Goal: Information Seeking & Learning: Learn about a topic

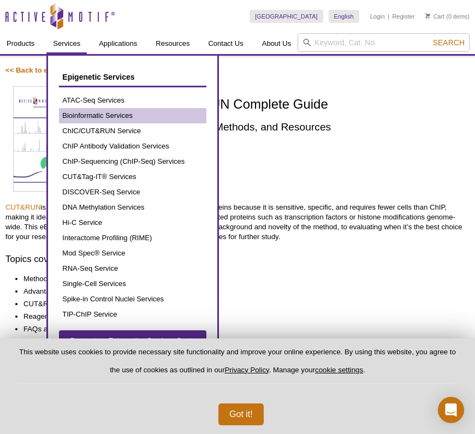
click at [92, 115] on link "Bioinformatic Services" at bounding box center [132, 115] width 147 height 15
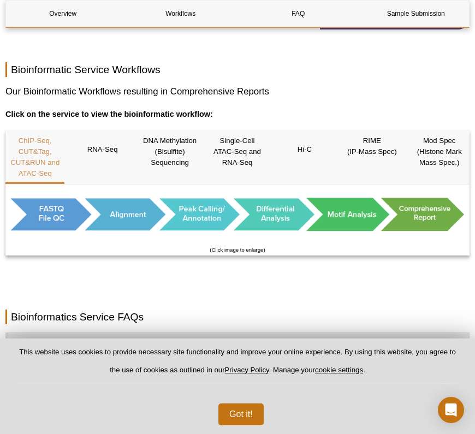
scroll to position [613, 0]
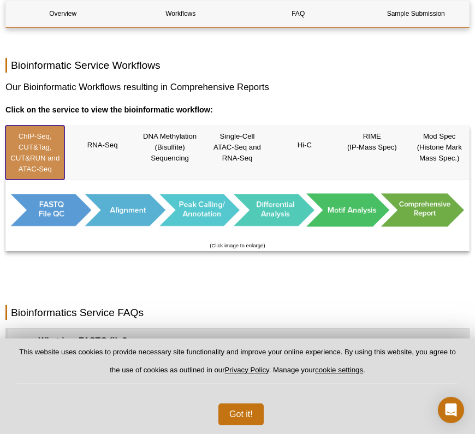
click at [43, 154] on p "ChIP-Seq, CUT&Tag, CUT&RUN and ATAC-Seq" at bounding box center [34, 153] width 59 height 44
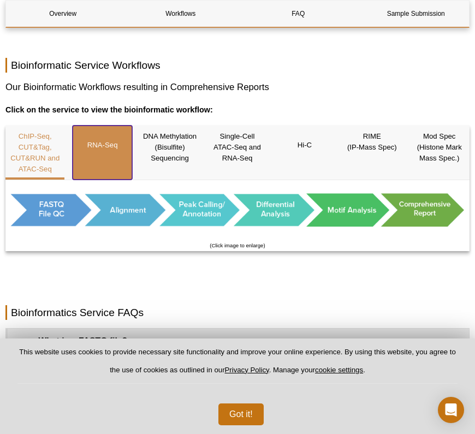
click at [87, 158] on p "RNA-Seq" at bounding box center [102, 145] width 59 height 28
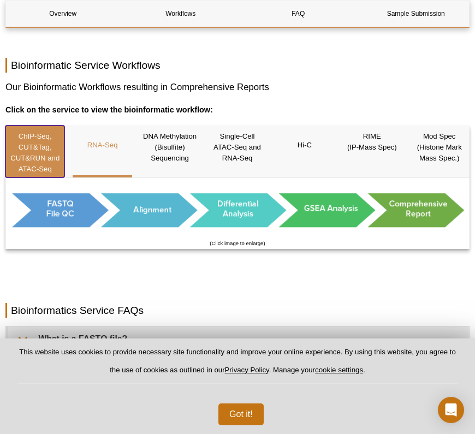
click at [30, 151] on p "ChIP-Seq, CUT&Tag, CUT&RUN and ATAC-Seq" at bounding box center [34, 153] width 59 height 44
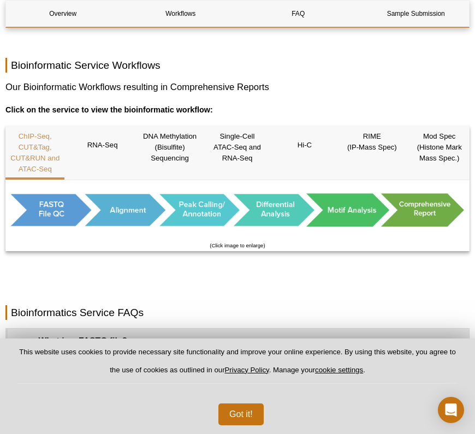
click at [43, 215] on img at bounding box center [237, 210] width 464 height 45
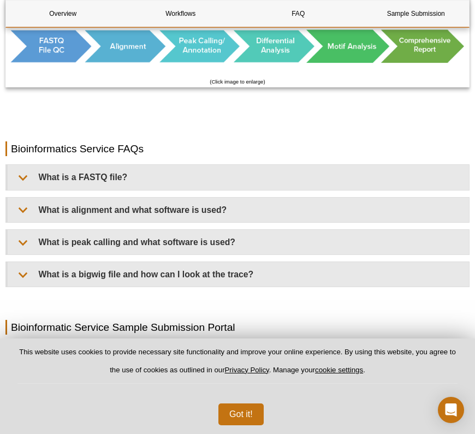
scroll to position [778, 0]
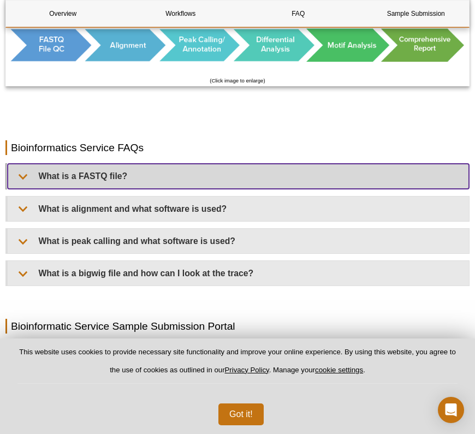
click at [131, 177] on summary "What is a FASTQ file?" at bounding box center [238, 176] width 461 height 25
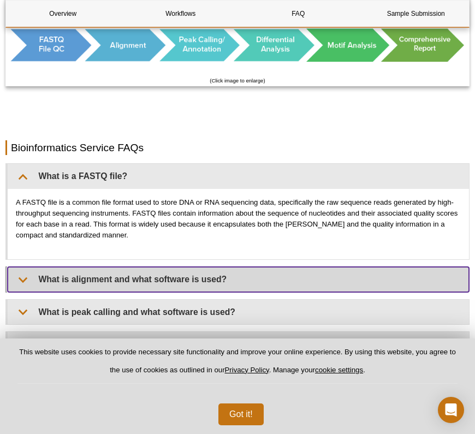
click at [122, 273] on summary "What is alignment and what software is used?" at bounding box center [238, 279] width 461 height 25
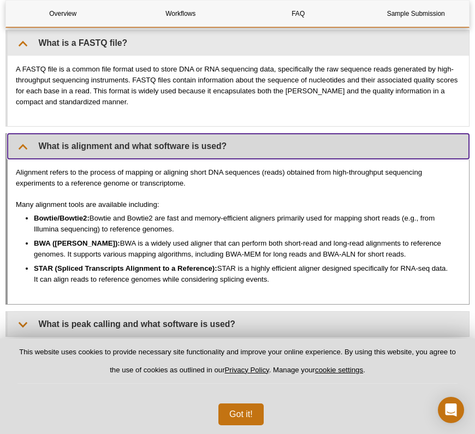
scroll to position [911, 0]
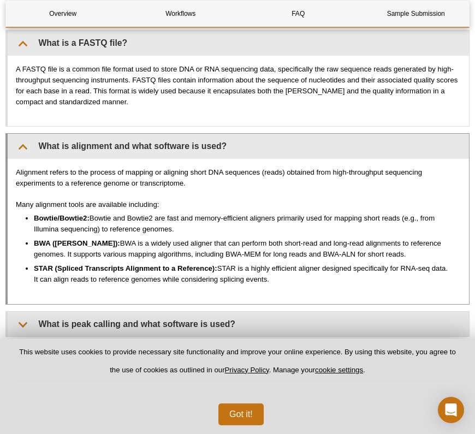
drag, startPoint x: 146, startPoint y: 238, endPoint x: 218, endPoint y: 251, distance: 73.8
click at [218, 251] on li "BWA ([PERSON_NAME] Aligner): BWA is a widely used aligner that can perform both…" at bounding box center [242, 249] width 416 height 22
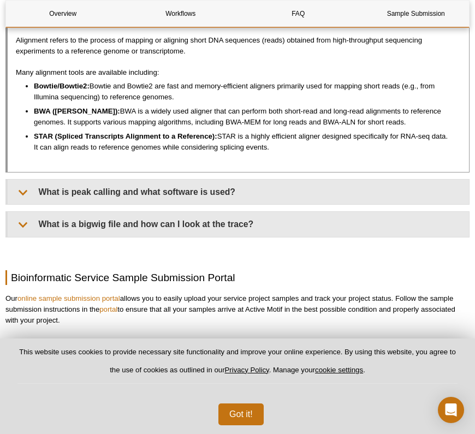
scroll to position [1041, 0]
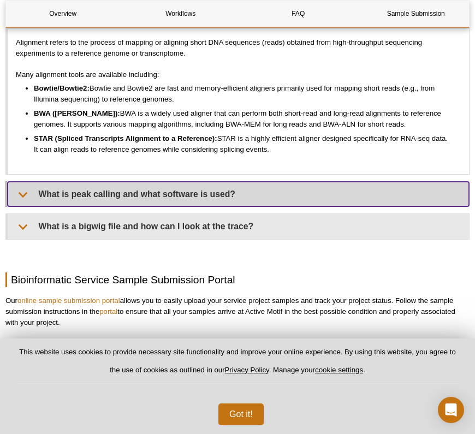
click at [174, 186] on summary "What is peak calling and what software is used?" at bounding box center [238, 194] width 461 height 25
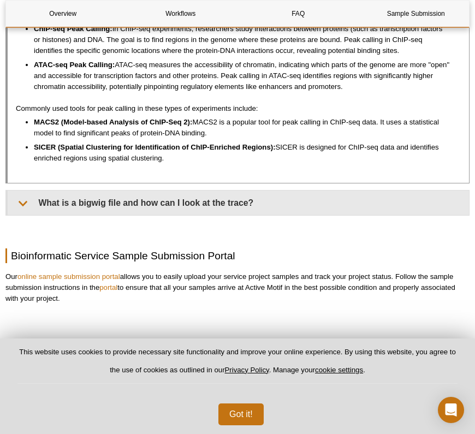
scroll to position [1322, 0]
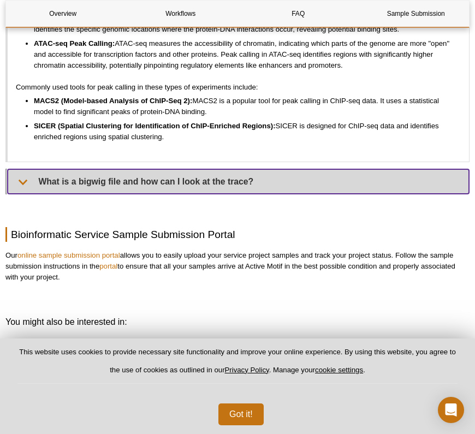
click at [146, 177] on summary "What is a bigwig file and how can I look at the trace?" at bounding box center [238, 181] width 461 height 25
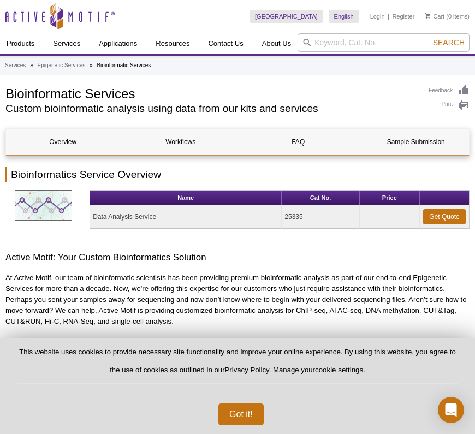
scroll to position [0, 0]
